Goal: Navigation & Orientation: Find specific page/section

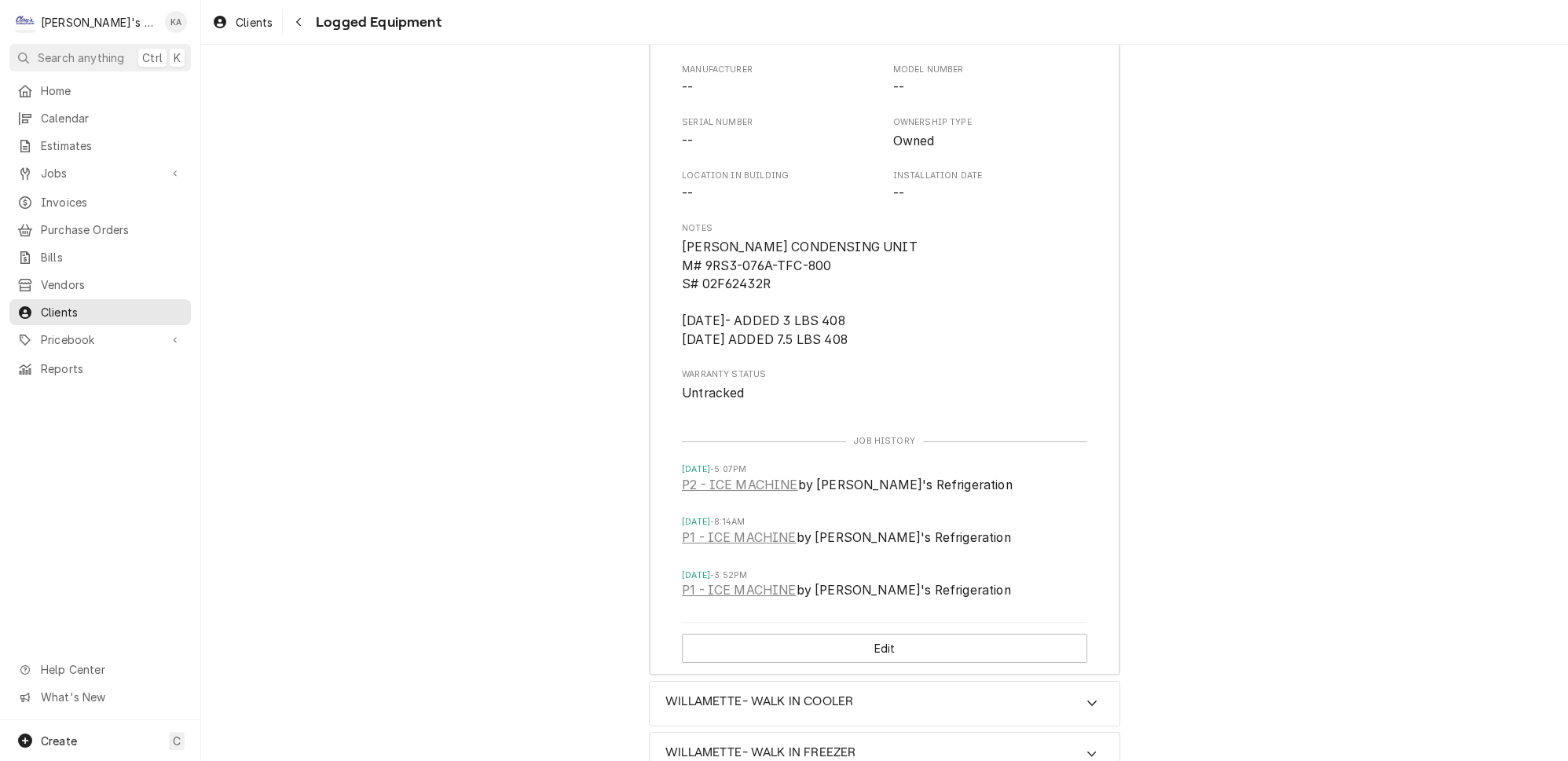
scroll to position [36, 0]
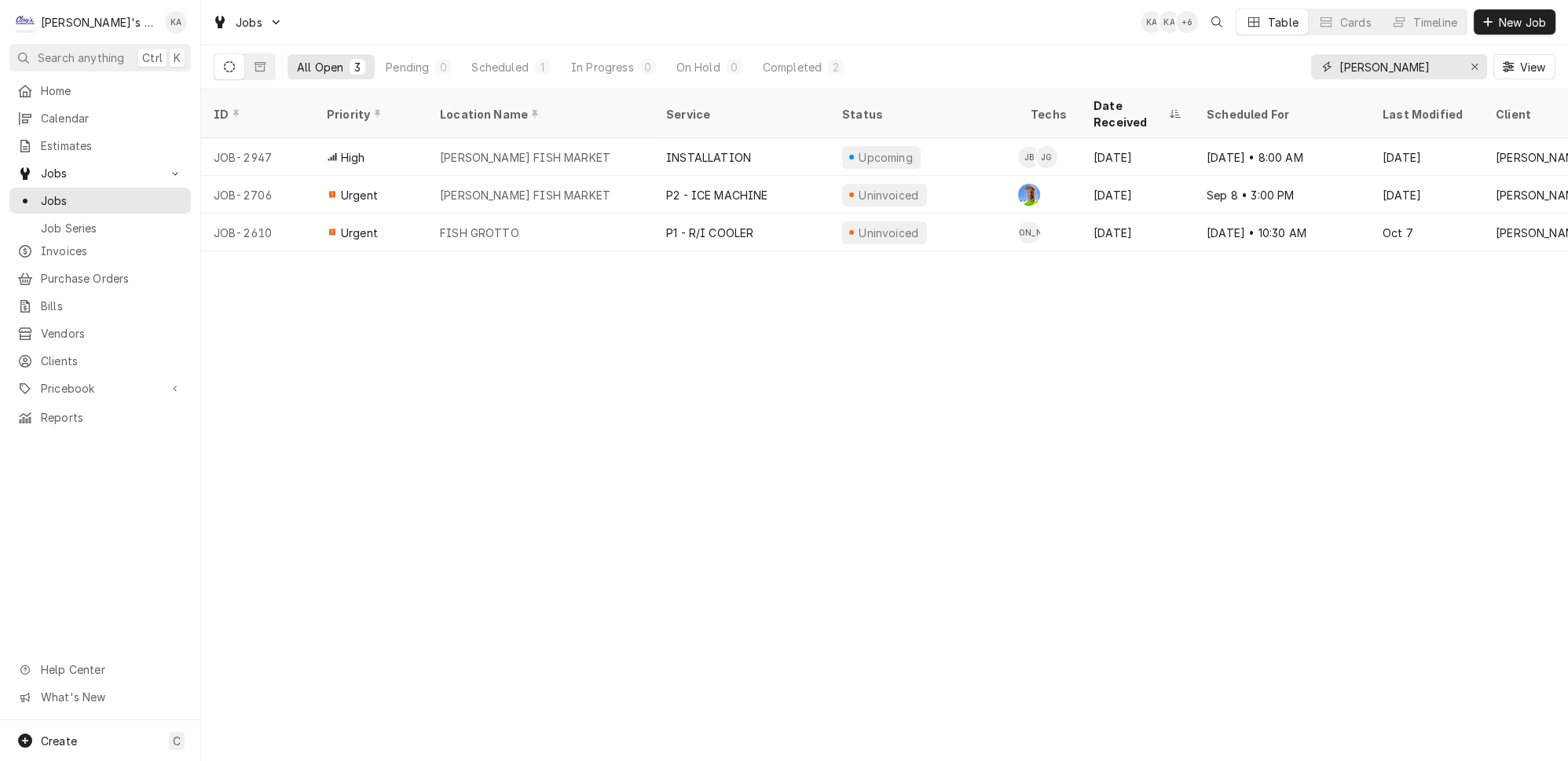
drag, startPoint x: 1485, startPoint y: 60, endPoint x: 1405, endPoint y: 37, distance: 83.2
click at [1480, 59] on div "Erase input" at bounding box center [1475, 67] width 16 height 16
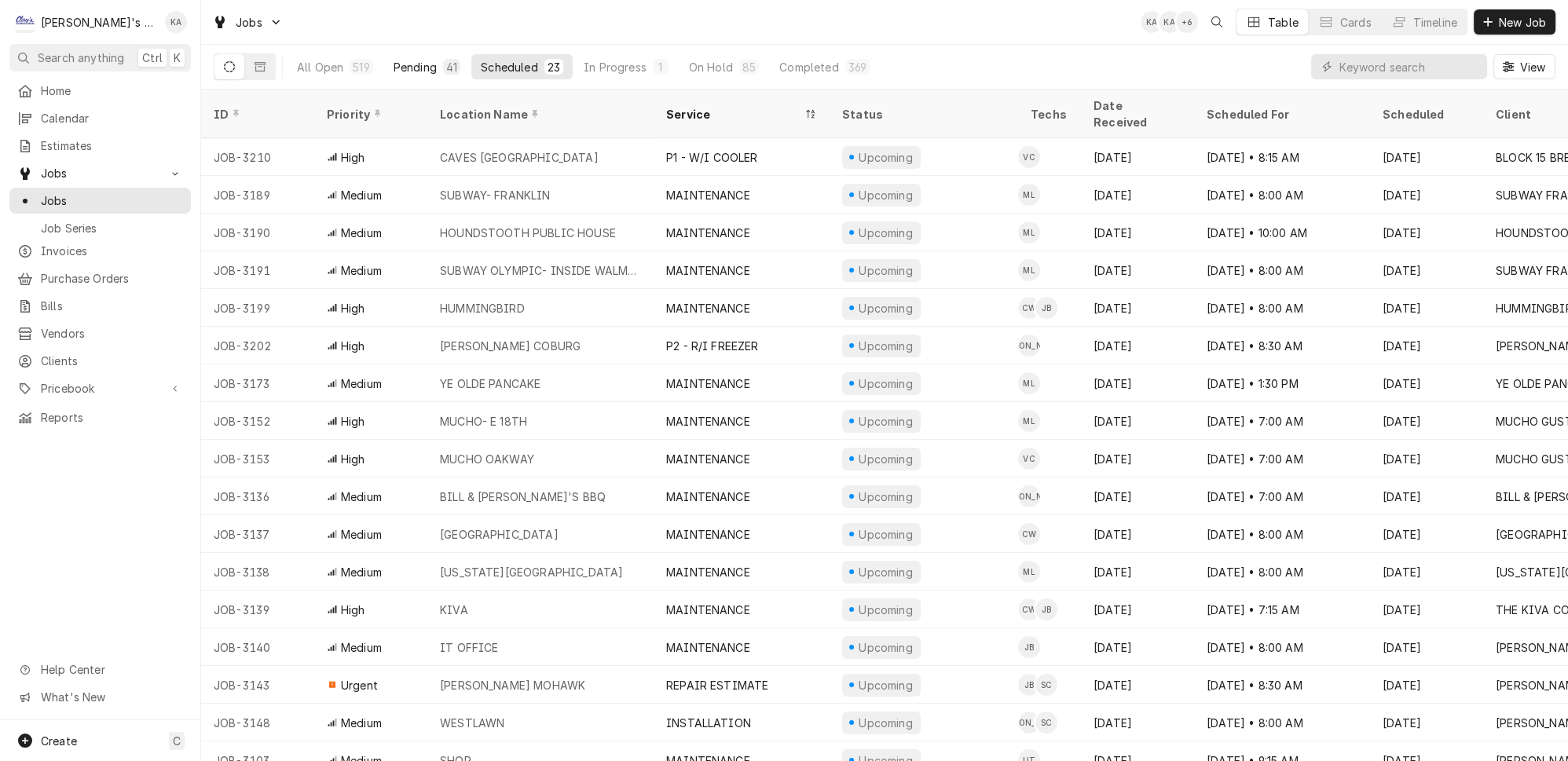
click at [399, 60] on div "Pending" at bounding box center [415, 67] width 44 height 17
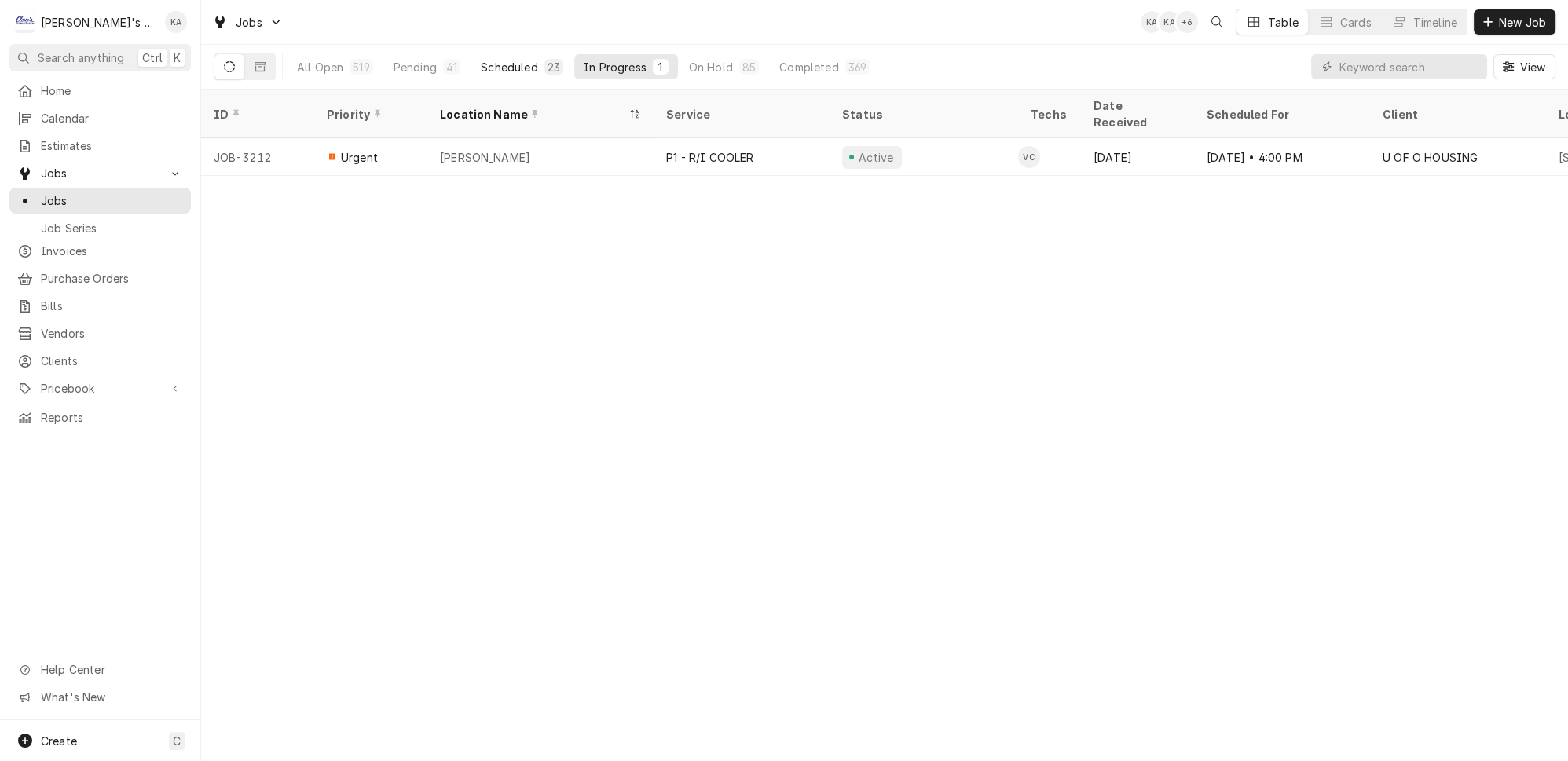
click at [481, 59] on div "Scheduled" at bounding box center [509, 67] width 56 height 17
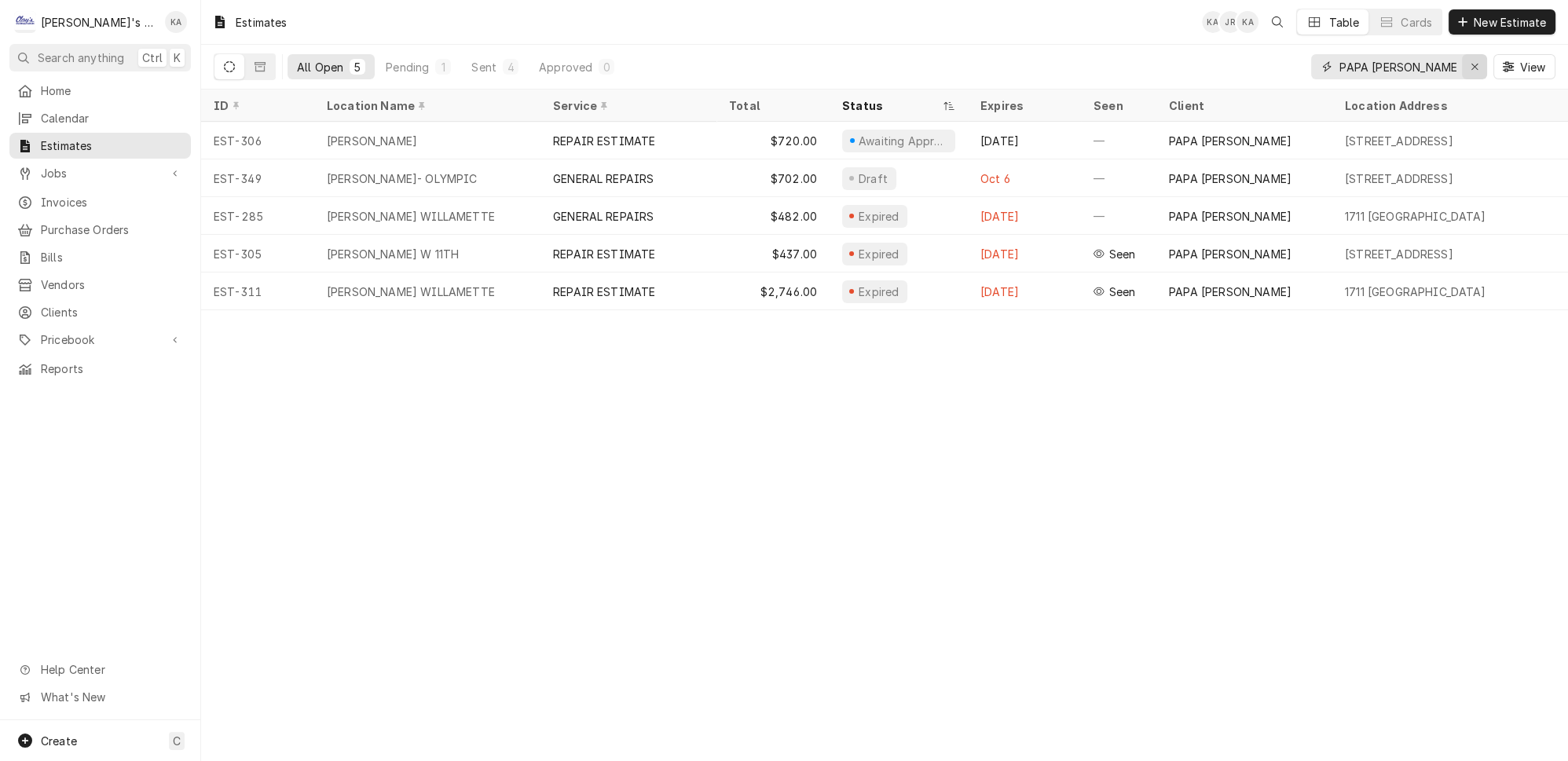
click at [1480, 61] on icon "Erase input" at bounding box center [1475, 66] width 9 height 11
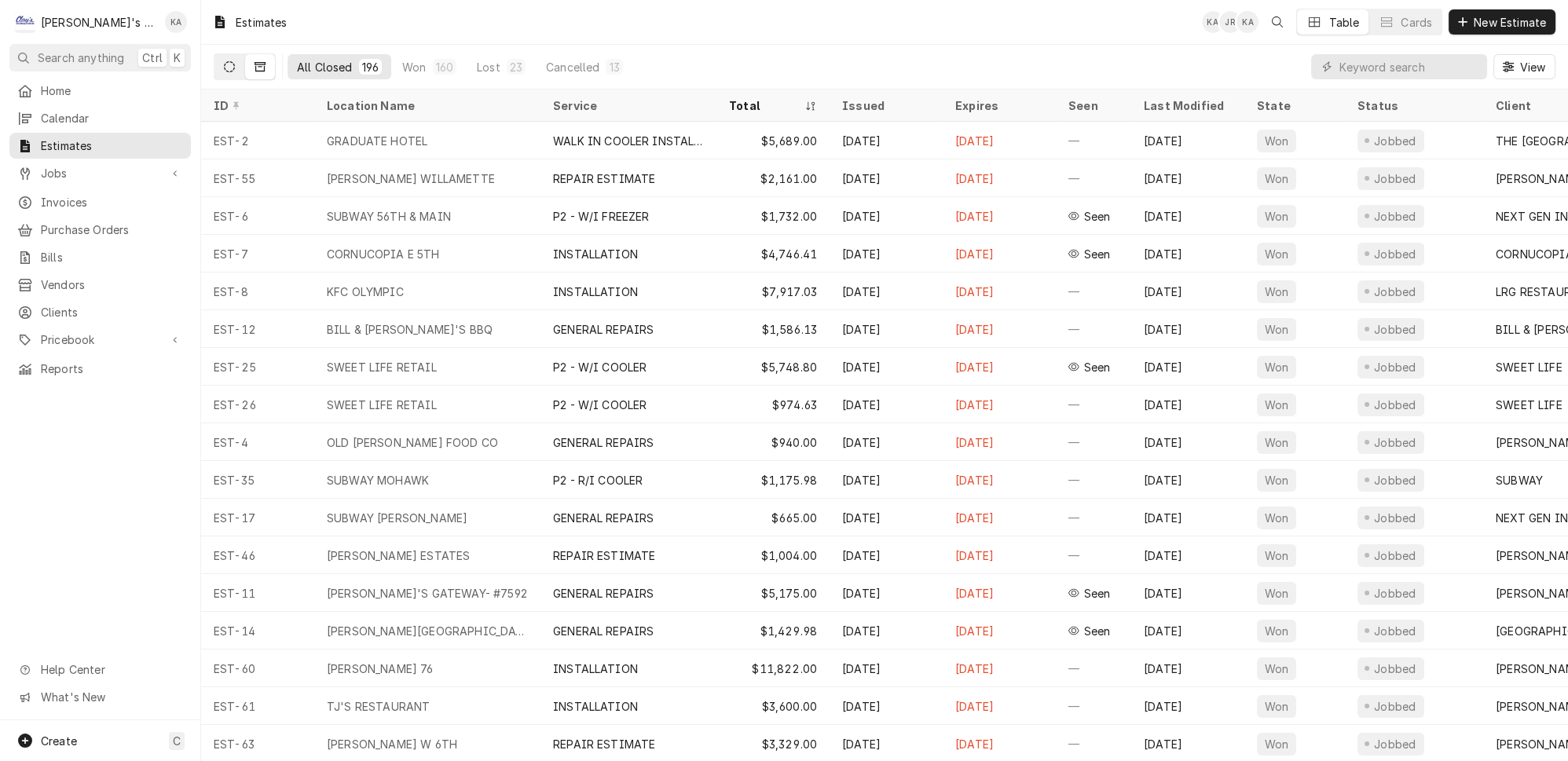
click at [215, 62] on button "Dynamic Content Wrapper" at bounding box center [229, 67] width 30 height 25
